Goal: Information Seeking & Learning: Learn about a topic

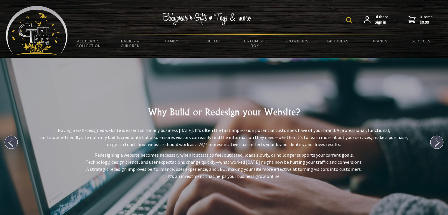
scroll to position [454, 0]
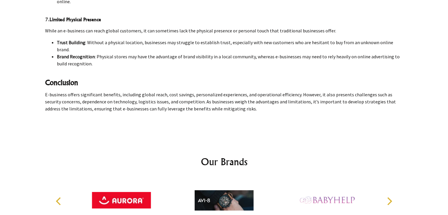
scroll to position [1757, 0]
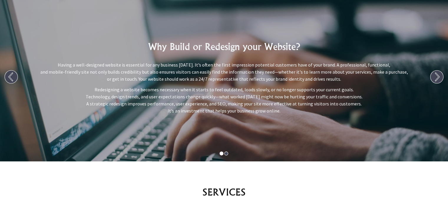
scroll to position [36, 0]
